Goal: Find specific page/section: Find specific page/section

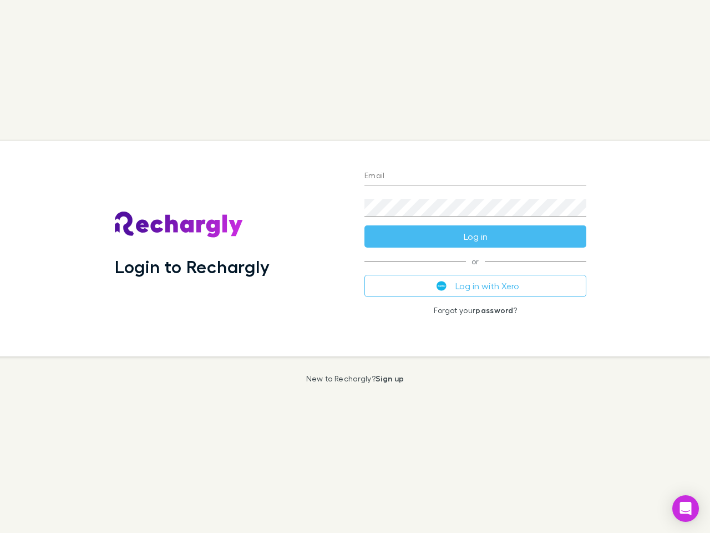
click at [355, 266] on div "Login to Rechargly" at bounding box center [231, 248] width 250 height 215
click at [476, 176] on input "Email" at bounding box center [476, 177] width 222 height 18
click at [476, 236] on button "Log in" at bounding box center [476, 236] width 222 height 22
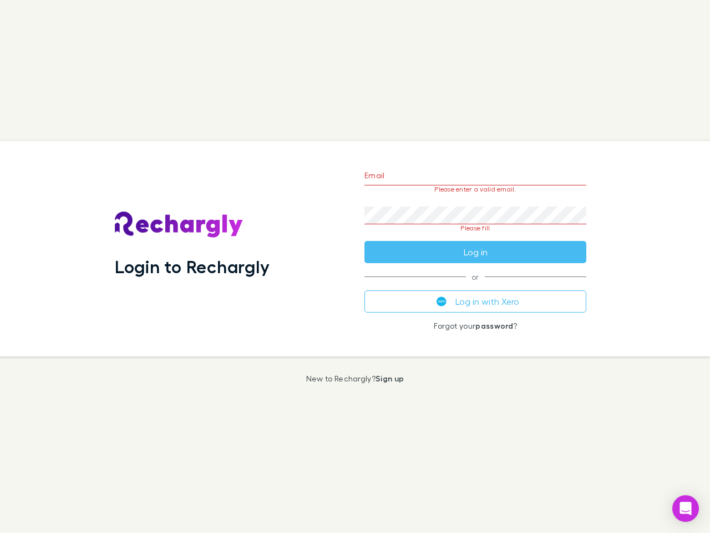
click at [476, 286] on div "Email Please enter a valid email. Password Please fill Log in or Log in with Xe…" at bounding box center [476, 248] width 240 height 215
click at [686, 508] on icon "Open Intercom Messenger" at bounding box center [686, 508] width 12 height 13
